Goal: Find specific fact: Find specific page/section

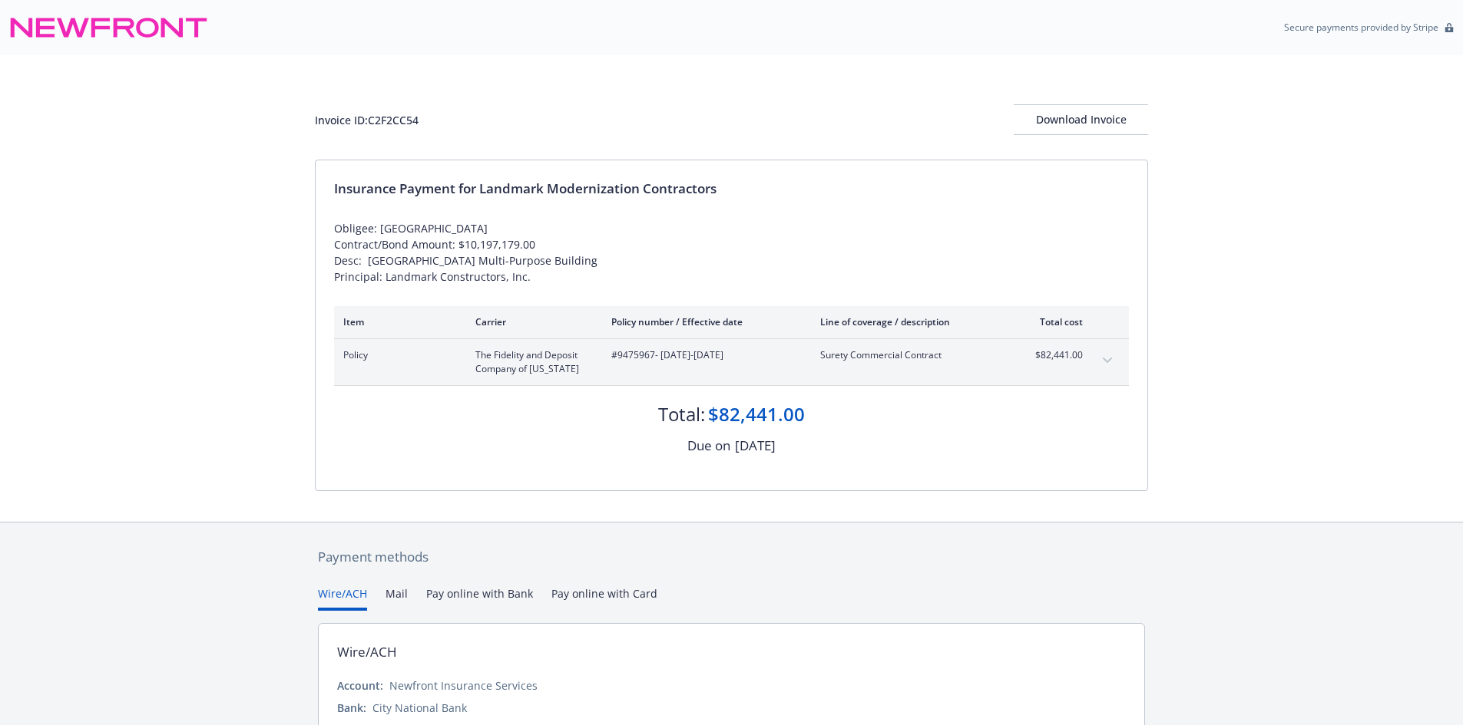
click at [623, 356] on span "#9475967 - [DATE]-[DATE]" at bounding box center [703, 356] width 184 height 14
copy span "9475967"
click at [398, 121] on div "Invoice ID: C2F2CC54" at bounding box center [367, 120] width 104 height 16
